Goal: Navigation & Orientation: Find specific page/section

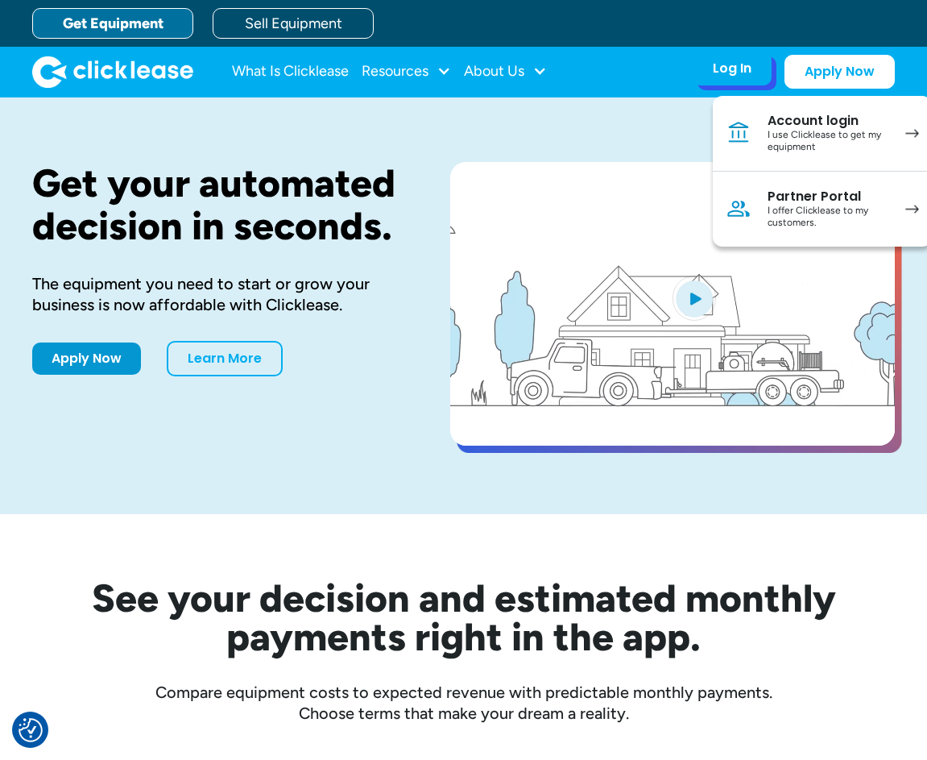
click at [826, 135] on div "I use Clicklease to get my equipment" at bounding box center [829, 141] width 122 height 25
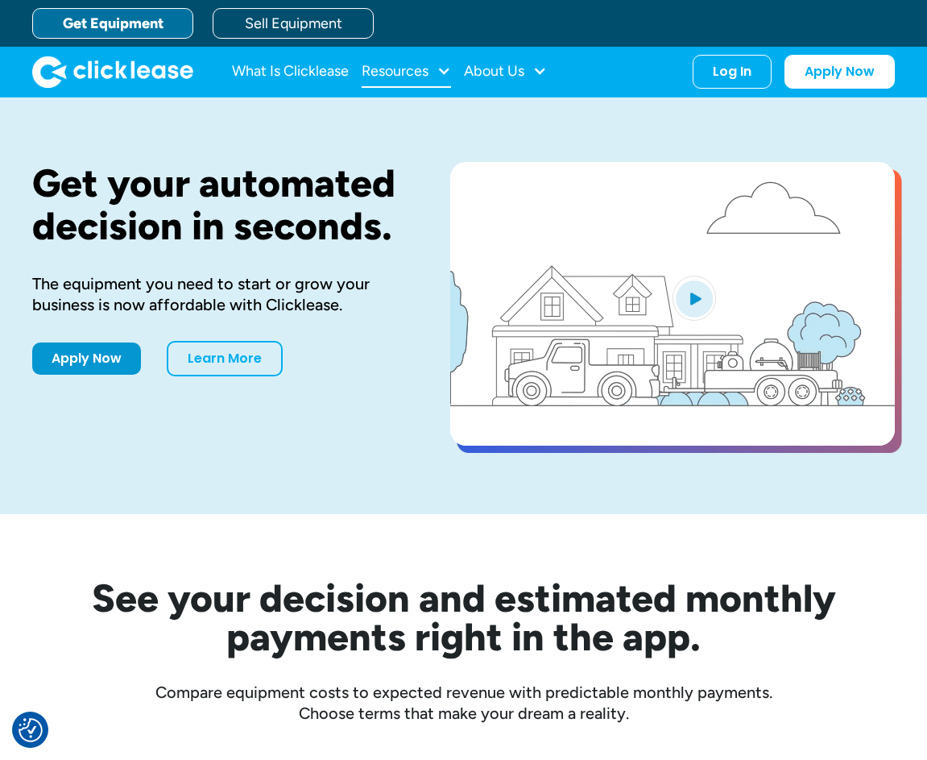
click at [444, 72] on div at bounding box center [444, 71] width 14 height 14
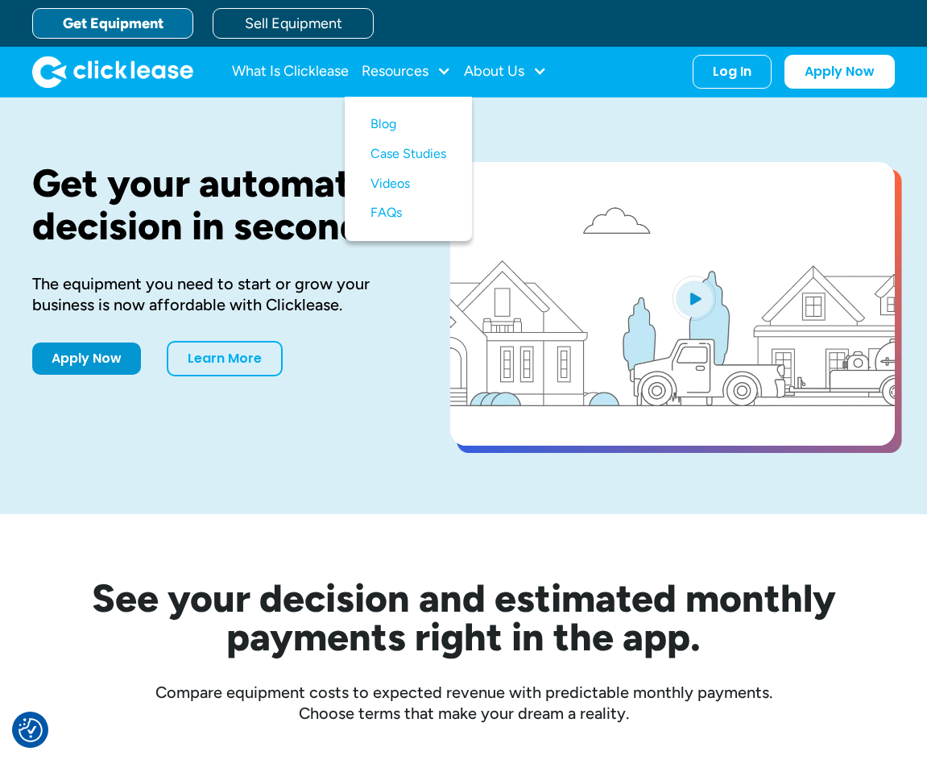
click at [550, 72] on nav "What Is Clicklease Resources Blog Case Studies Videos FAQs About Us About Us Ca…" at bounding box center [563, 72] width 663 height 34
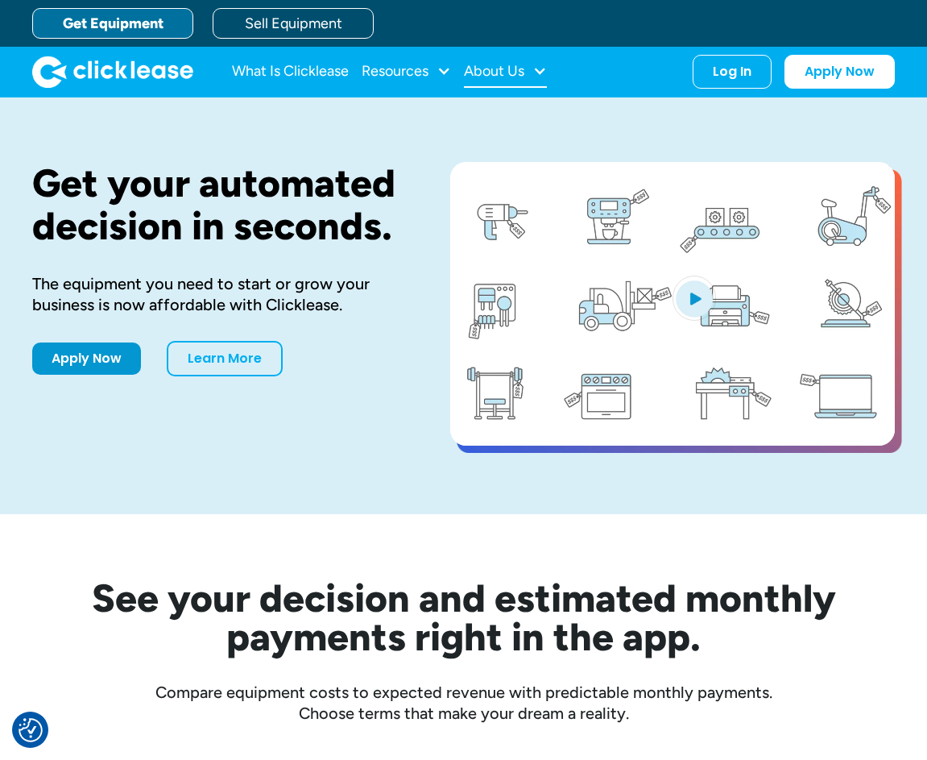
click at [543, 72] on div at bounding box center [539, 71] width 14 height 14
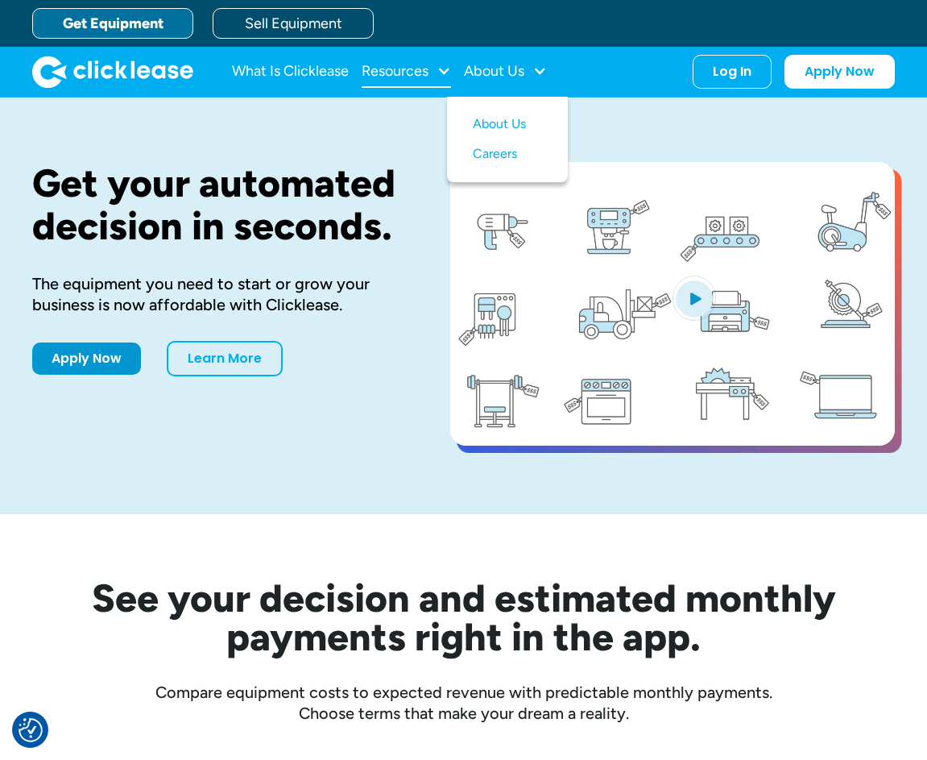
click at [442, 72] on div at bounding box center [444, 71] width 14 height 14
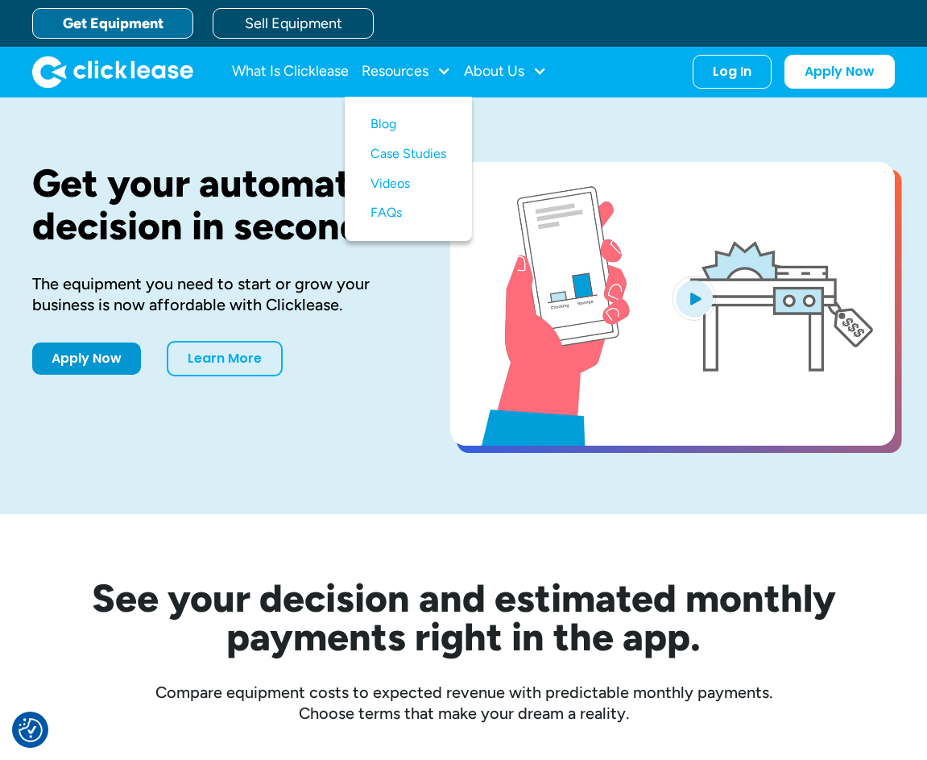
click at [639, 196] on video "open lightbox" at bounding box center [672, 304] width 445 height 284
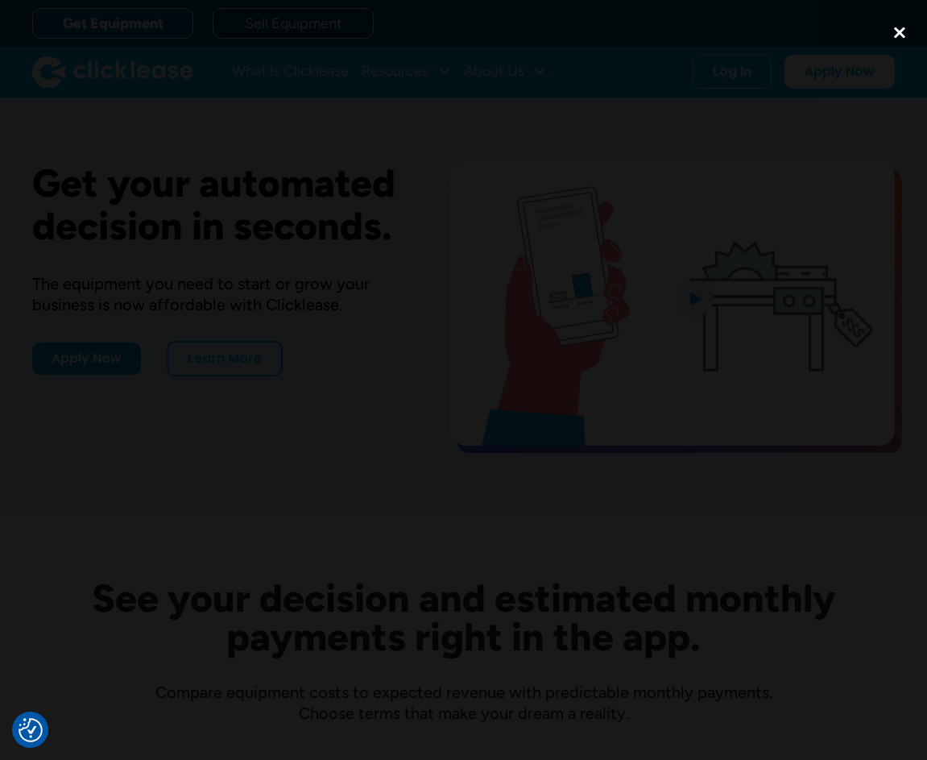
drag, startPoint x: 900, startPoint y: 37, endPoint x: 875, endPoint y: 43, distance: 26.4
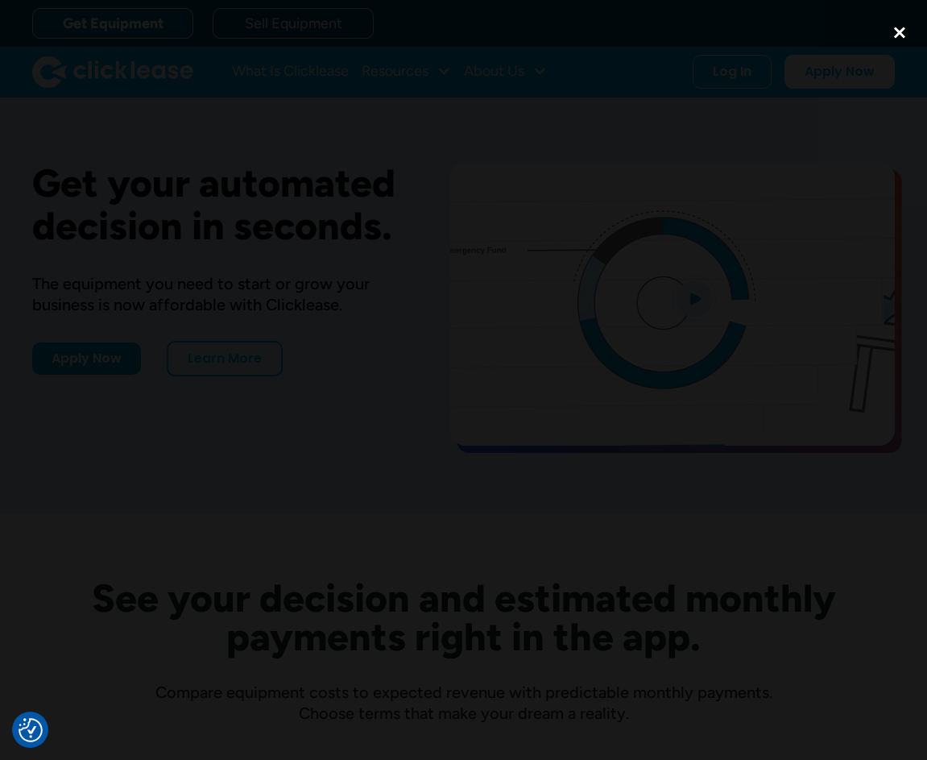
click at [900, 37] on div "close lightbox" at bounding box center [899, 32] width 55 height 35
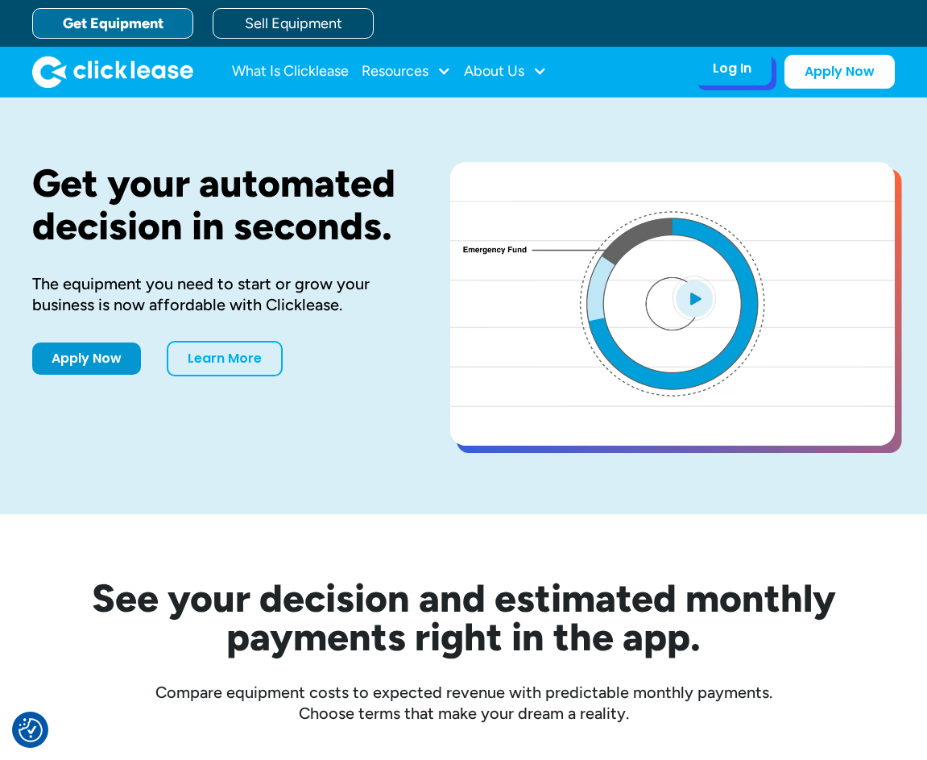
click at [722, 64] on div "Log In" at bounding box center [732, 68] width 39 height 16
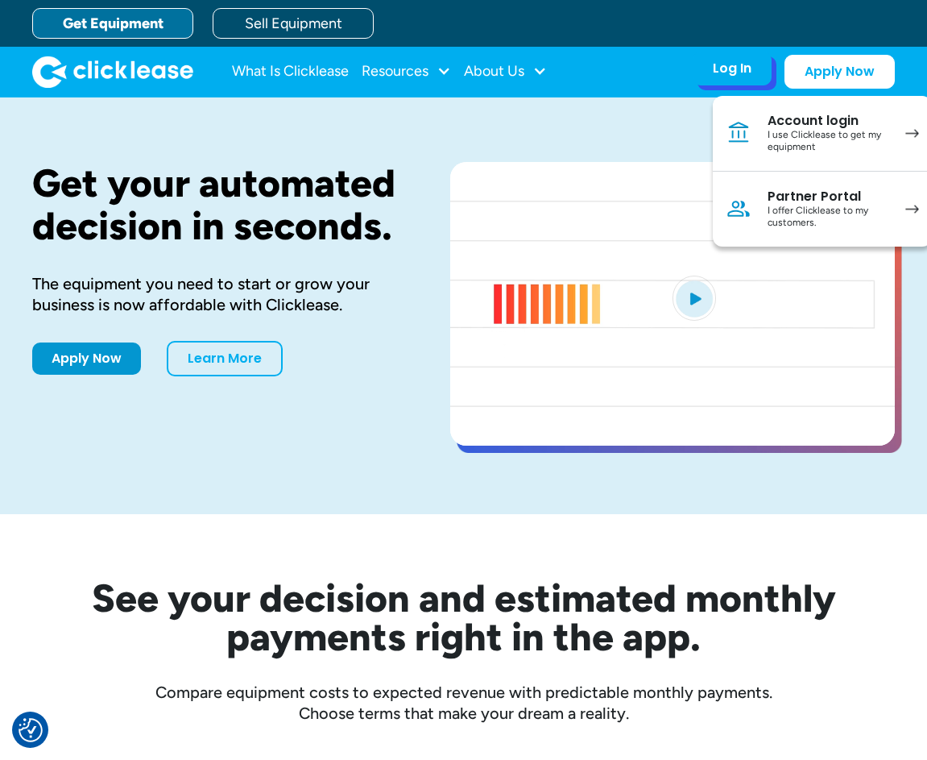
click at [814, 209] on div "I offer Clicklease to my customers." at bounding box center [829, 217] width 122 height 25
